Goal: Navigation & Orientation: Find specific page/section

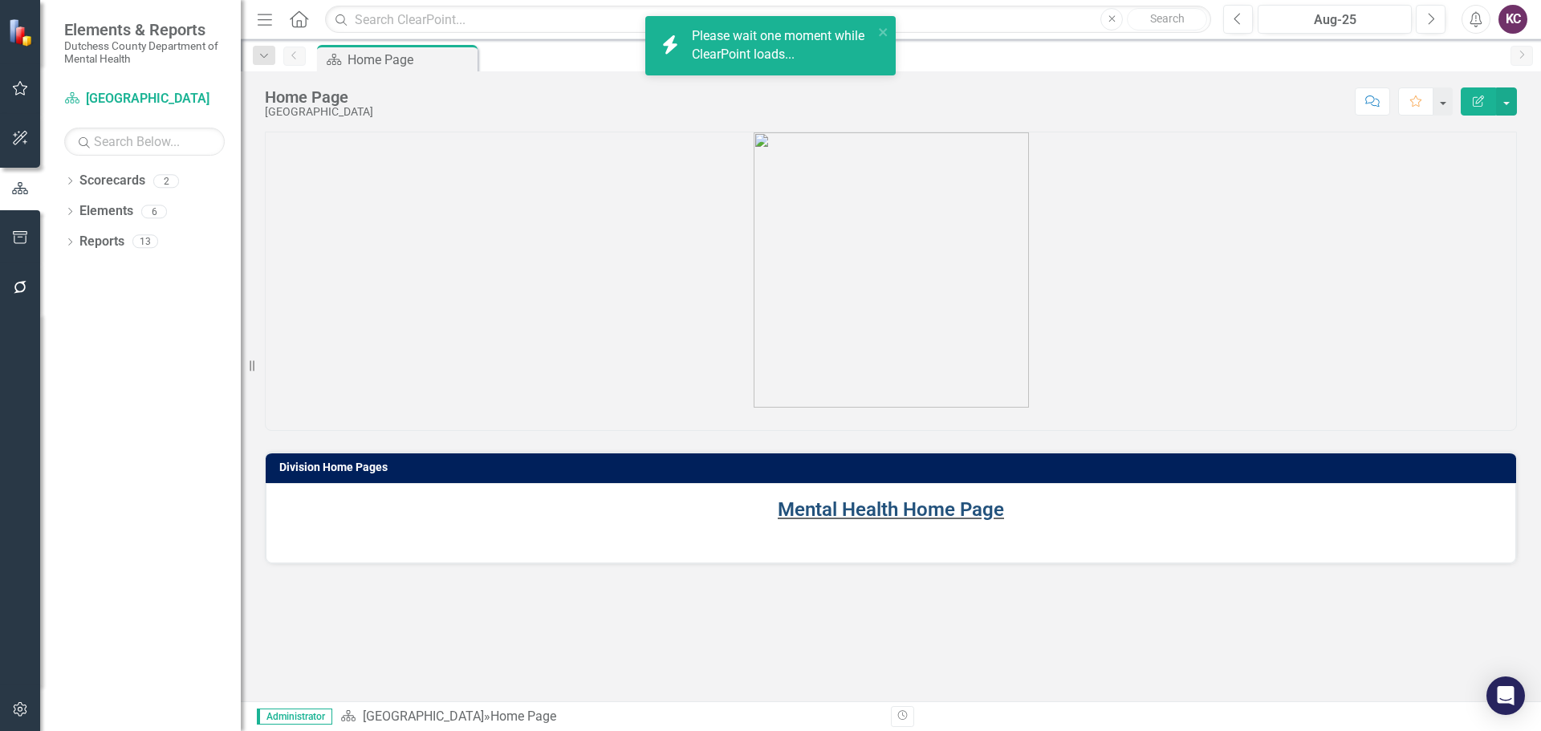
click at [892, 507] on link "Mental Health Home Page" at bounding box center [891, 510] width 226 height 22
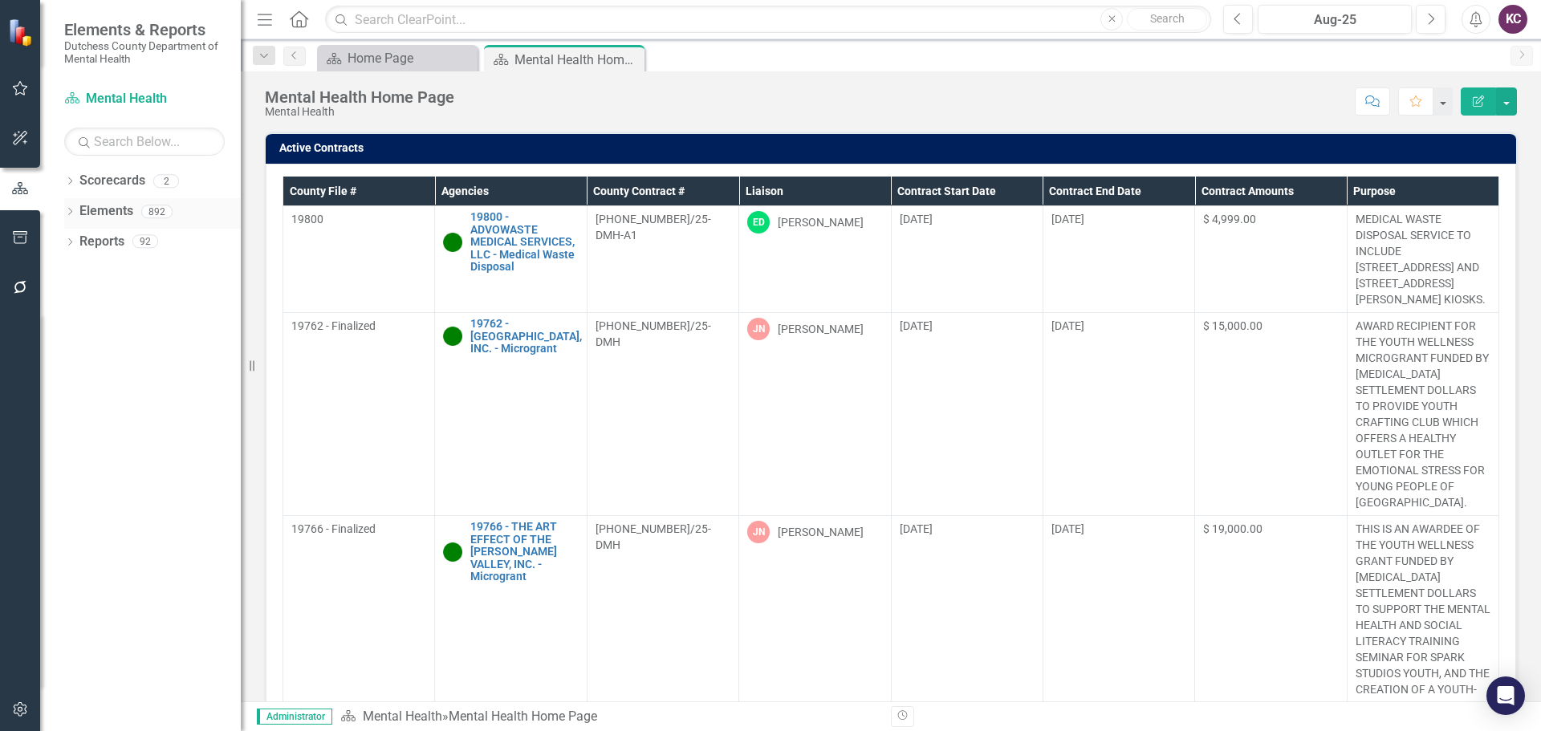
click at [136, 208] on div "Elements 892" at bounding box center [159, 213] width 161 height 31
click at [94, 209] on link "Elements" at bounding box center [106, 211] width 54 height 18
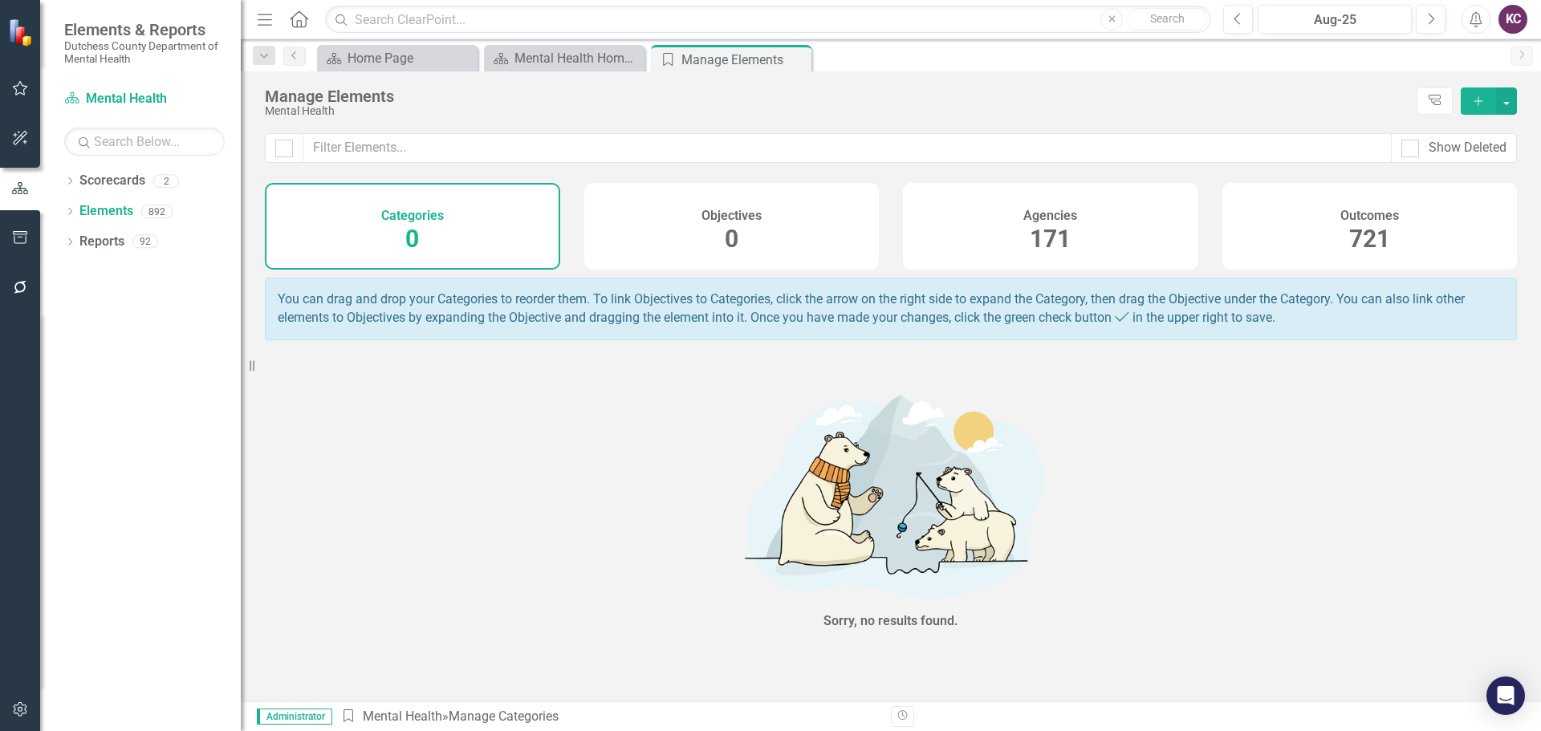
click at [930, 214] on div "Agencies 171" at bounding box center [1050, 226] width 295 height 87
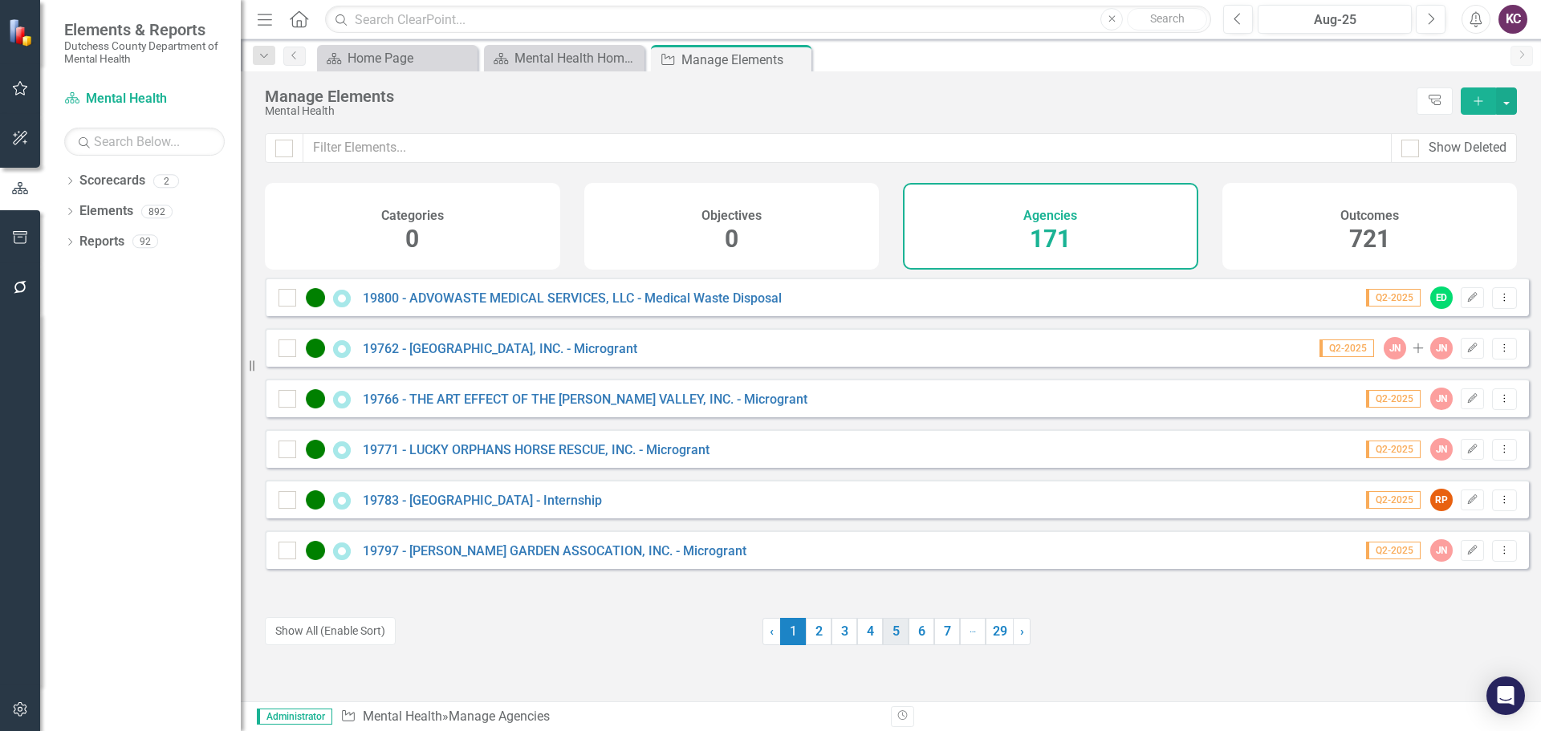
click at [883, 633] on link "5" at bounding box center [896, 631] width 26 height 27
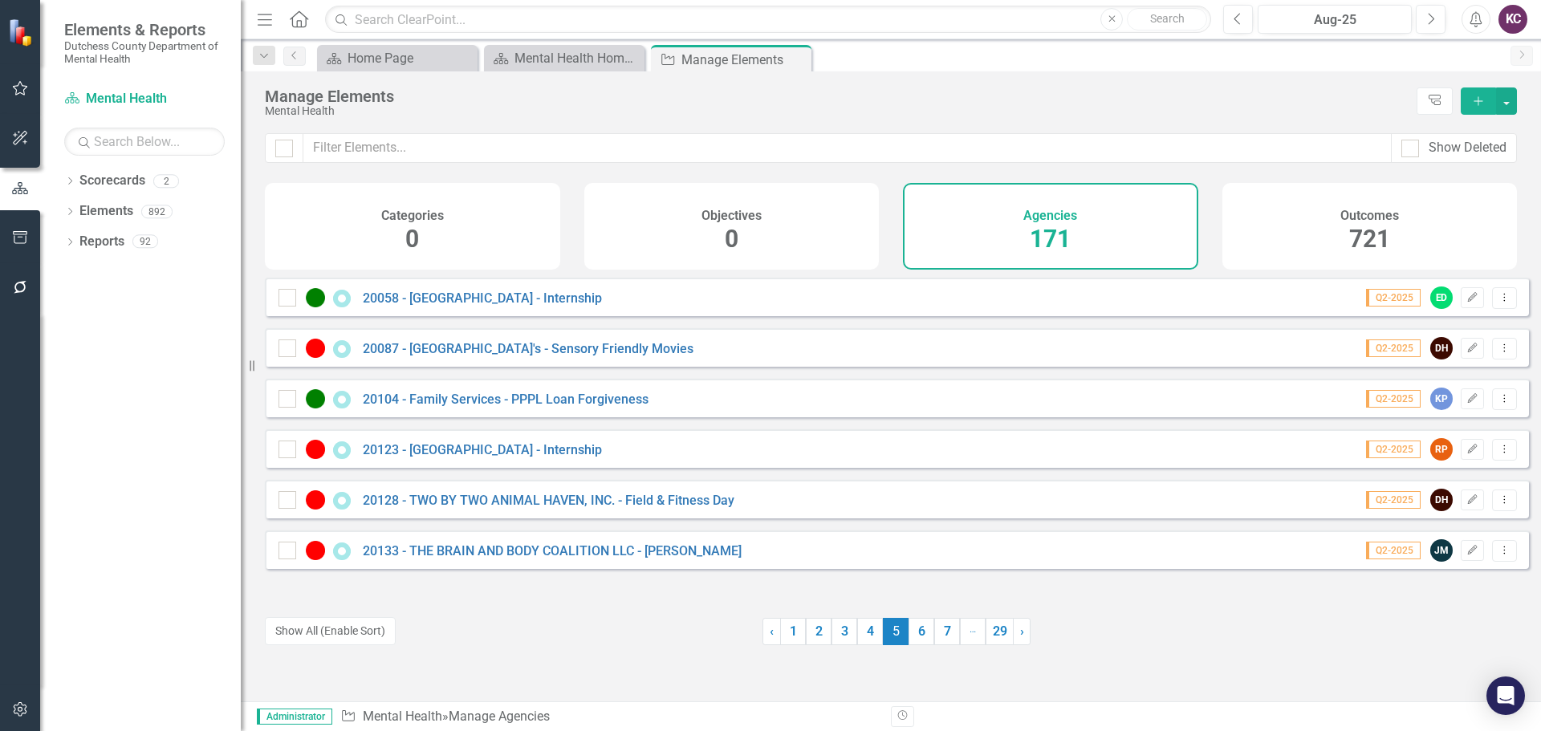
drag, startPoint x: 298, startPoint y: 630, endPoint x: 1164, endPoint y: 155, distance: 988.1
click at [298, 630] on button "Show All (Enable Sort)" at bounding box center [330, 631] width 131 height 28
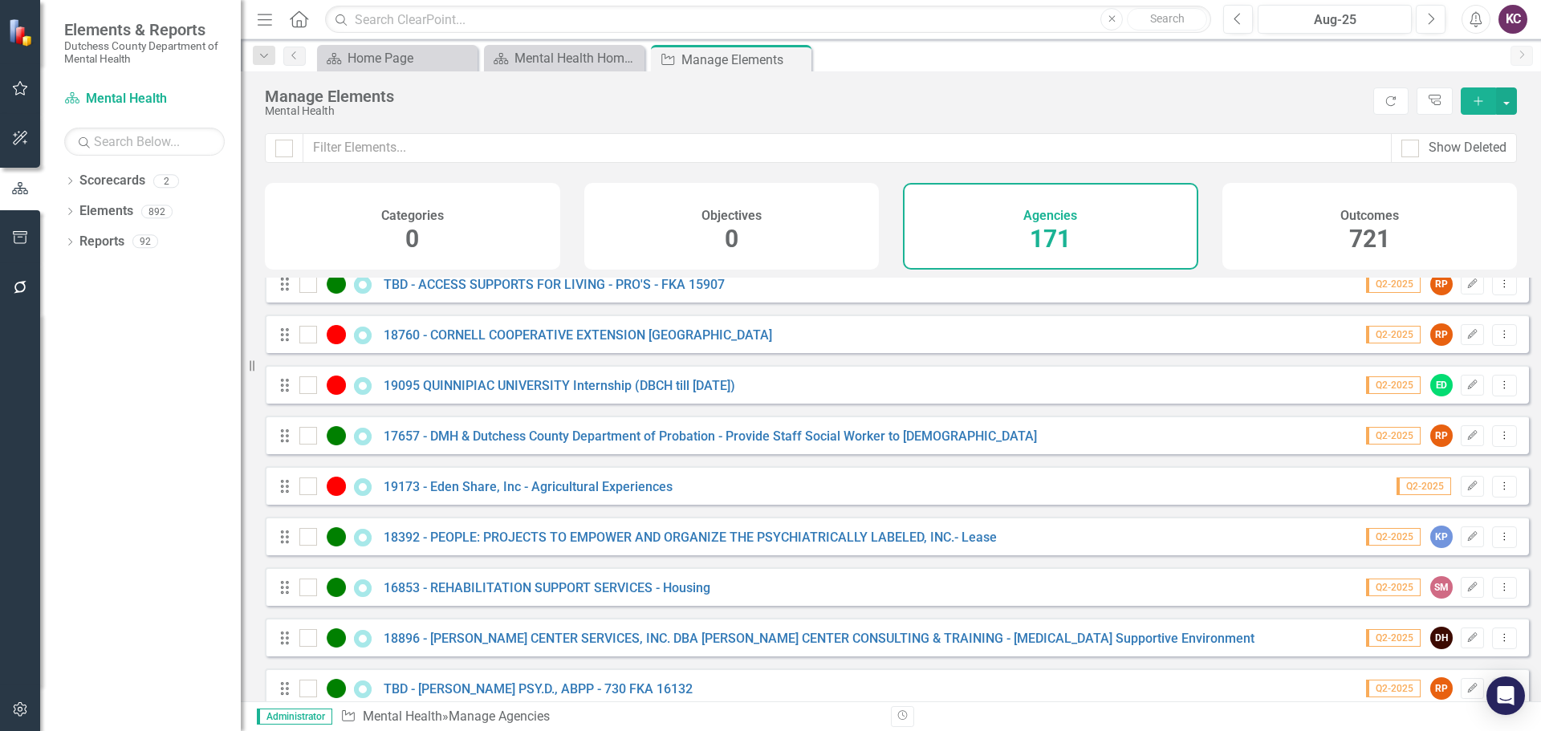
scroll to position [5458, 0]
